Goal: Task Accomplishment & Management: Manage account settings

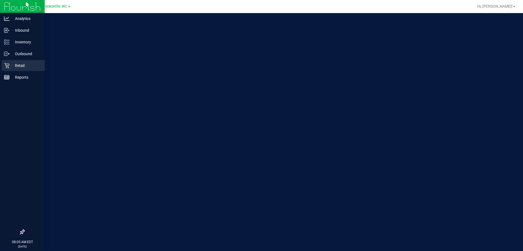
click at [8, 61] on div "Retail" at bounding box center [23, 65] width 43 height 11
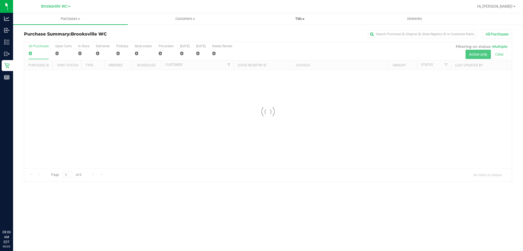
click at [282, 19] on span "Tills" at bounding box center [300, 18] width 114 height 5
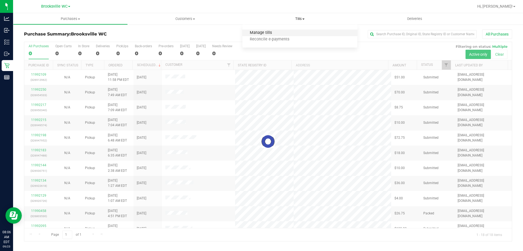
click at [270, 31] on span "Manage tills" at bounding box center [261, 33] width 37 height 5
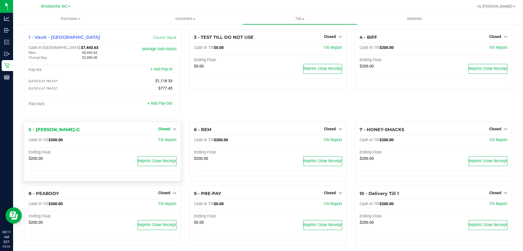
click at [171, 128] on link "Closed" at bounding box center [167, 128] width 18 height 4
click at [165, 142] on link "Open Till" at bounding box center [164, 140] width 14 height 4
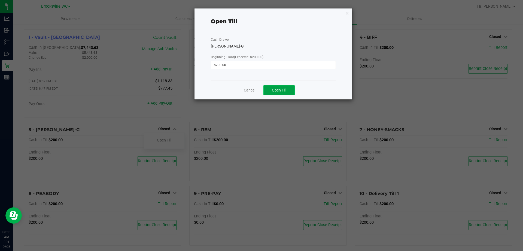
click at [284, 90] on span "Open Till" at bounding box center [279, 90] width 14 height 4
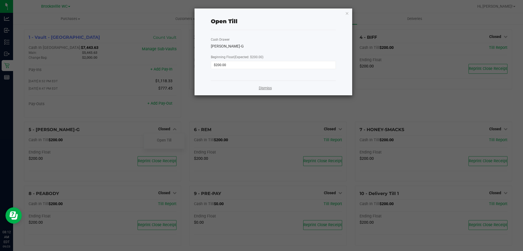
click at [269, 88] on link "Dismiss" at bounding box center [265, 88] width 13 height 6
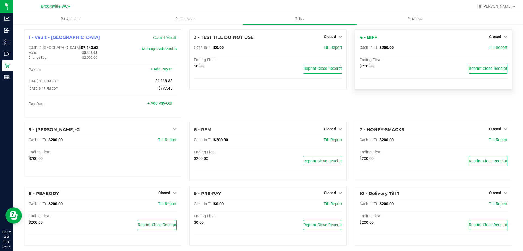
click at [495, 46] on span "Till Report" at bounding box center [498, 47] width 19 height 5
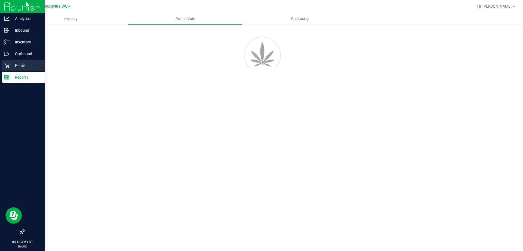
click at [4, 66] on icon at bounding box center [6, 65] width 5 height 5
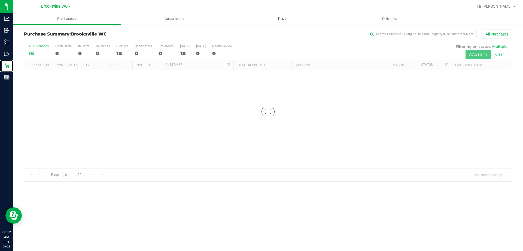
click at [284, 17] on span "Tills" at bounding box center [282, 18] width 107 height 5
click at [260, 32] on span "Manage tills" at bounding box center [246, 33] width 37 height 5
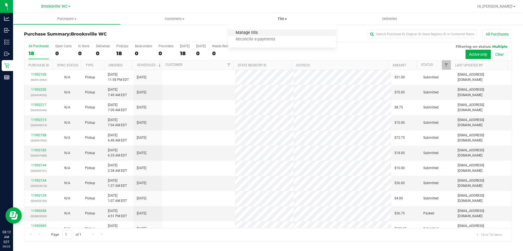
click at [257, 32] on span "Manage tills" at bounding box center [246, 33] width 37 height 5
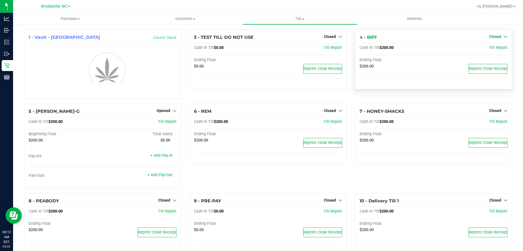
click at [498, 37] on link "Closed" at bounding box center [499, 36] width 18 height 4
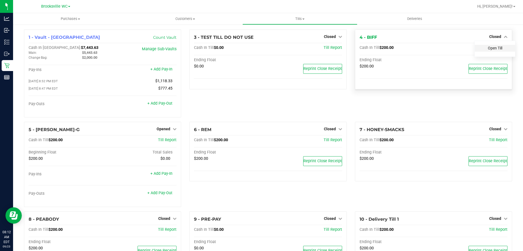
click at [496, 48] on link "Open Till" at bounding box center [495, 48] width 14 height 4
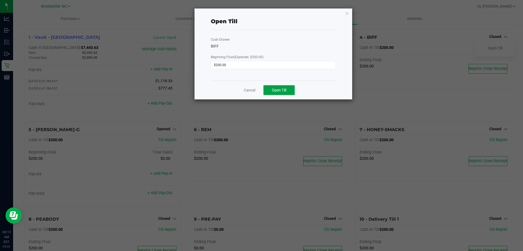
click at [287, 89] on button "Open Till" at bounding box center [279, 90] width 31 height 10
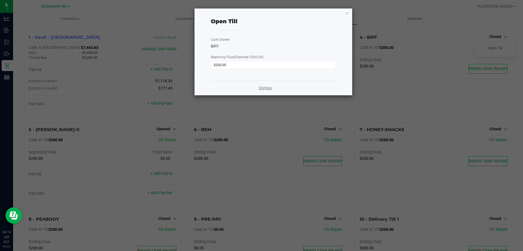
click at [265, 90] on link "Dismiss" at bounding box center [265, 88] width 13 height 6
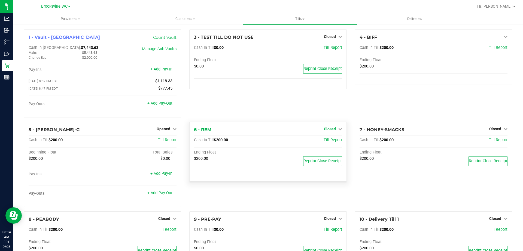
click at [327, 131] on span "Closed" at bounding box center [330, 128] width 12 height 4
click at [332, 141] on link "Open Till" at bounding box center [330, 140] width 14 height 4
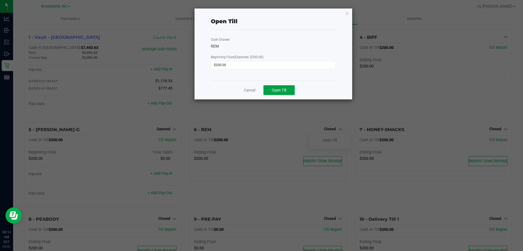
click at [283, 89] on span "Open Till" at bounding box center [279, 90] width 14 height 4
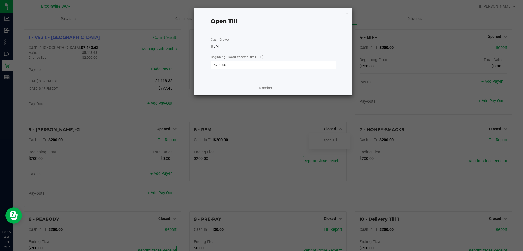
click at [265, 88] on link "Dismiss" at bounding box center [265, 88] width 13 height 6
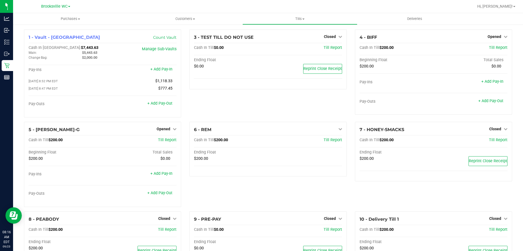
scroll to position [31, 0]
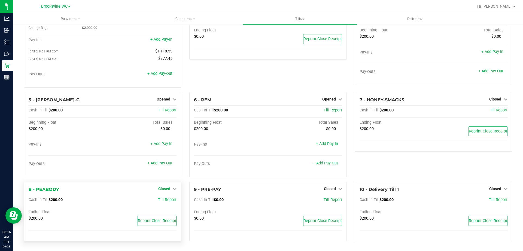
click at [173, 189] on icon at bounding box center [175, 188] width 4 height 4
click at [167, 201] on link "Open Till" at bounding box center [164, 199] width 14 height 4
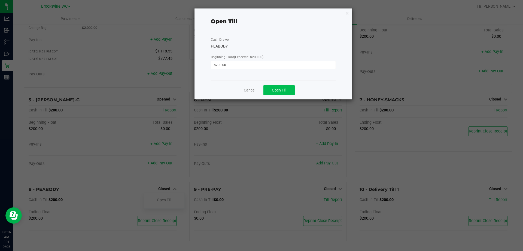
click at [283, 90] on span "Open Till" at bounding box center [279, 90] width 14 height 4
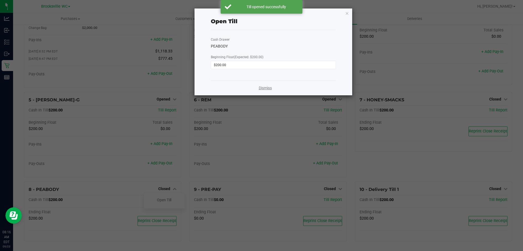
click at [265, 88] on link "Dismiss" at bounding box center [265, 88] width 13 height 6
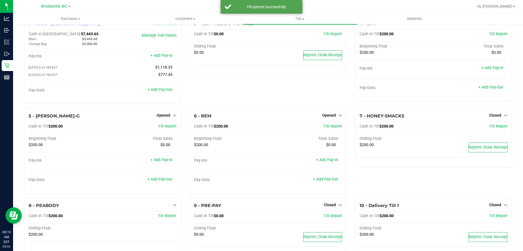
scroll to position [0, 0]
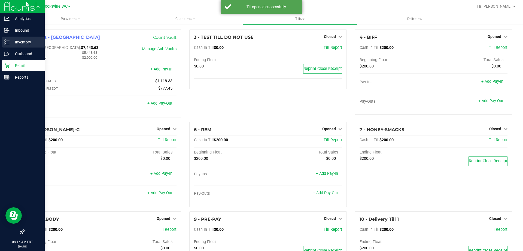
click at [17, 45] on div "Inventory" at bounding box center [23, 42] width 43 height 11
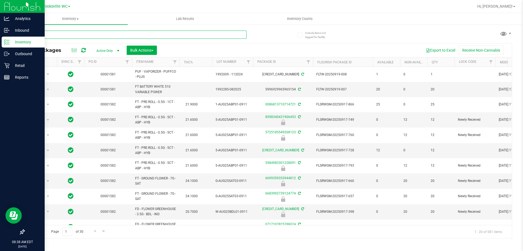
click at [172, 35] on input "text" at bounding box center [135, 35] width 223 height 8
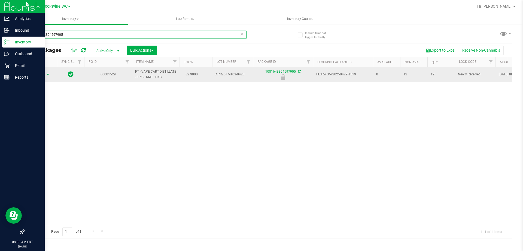
type input "1081643804597905"
click at [47, 75] on span "select" at bounding box center [48, 74] width 4 height 4
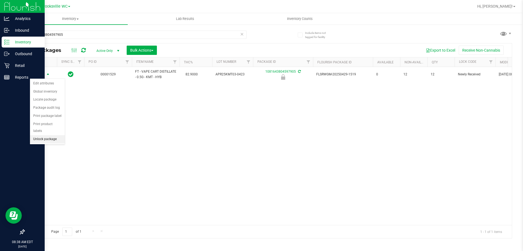
click at [53, 135] on li "Unlock package" at bounding box center [47, 139] width 35 height 8
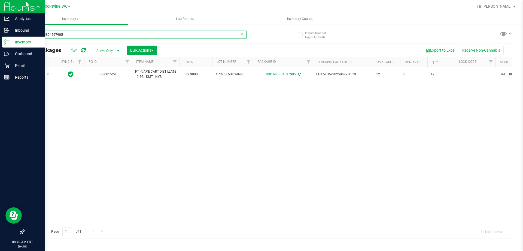
click at [66, 35] on input "1081643804597905" at bounding box center [135, 35] width 223 height 8
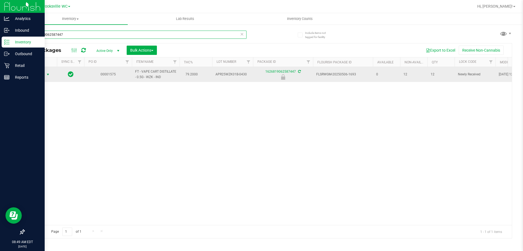
type input "1626819062587447"
click at [49, 74] on span "select" at bounding box center [48, 74] width 4 height 4
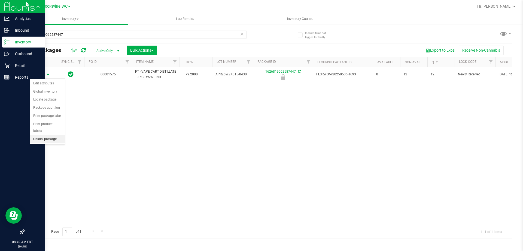
click at [43, 135] on li "Unlock package" at bounding box center [47, 139] width 35 height 8
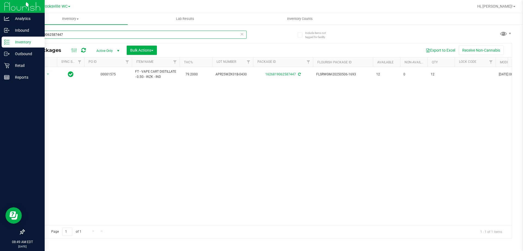
click at [70, 36] on input "1626819062587447" at bounding box center [135, 35] width 223 height 8
click at [70, 35] on input "1626819062587447" at bounding box center [135, 35] width 223 height 8
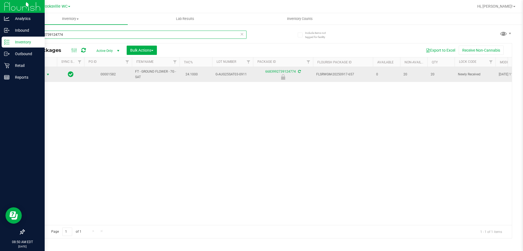
type input "6683992739124774"
click at [48, 75] on span "select" at bounding box center [48, 74] width 4 height 4
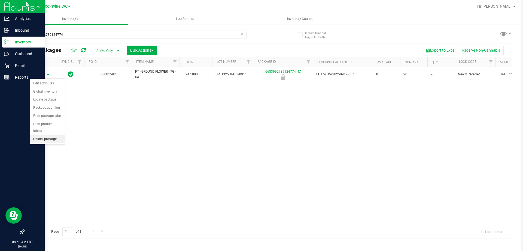
click at [49, 135] on li "Unlock package" at bounding box center [47, 139] width 35 height 8
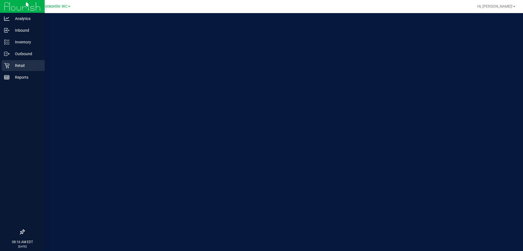
click at [15, 67] on p "Retail" at bounding box center [26, 65] width 33 height 7
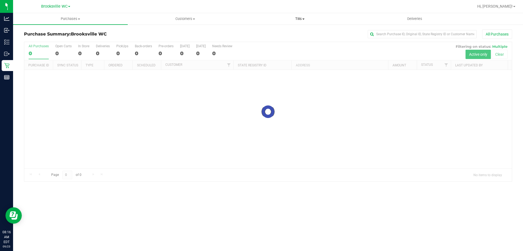
click at [301, 17] on span "Tills" at bounding box center [300, 18] width 114 height 5
click at [267, 34] on span "Manage tills" at bounding box center [261, 33] width 37 height 5
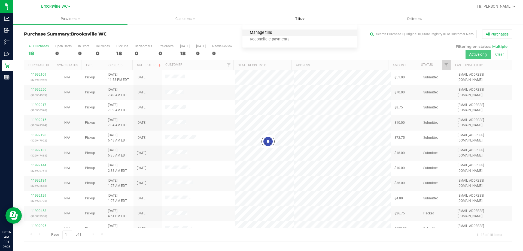
click at [272, 34] on span "Manage tills" at bounding box center [261, 33] width 37 height 5
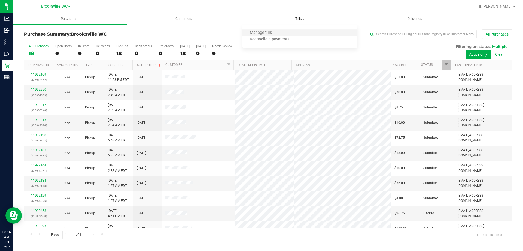
click at [287, 31] on li "Manage tills" at bounding box center [300, 33] width 115 height 7
